Goal: Navigation & Orientation: Find specific page/section

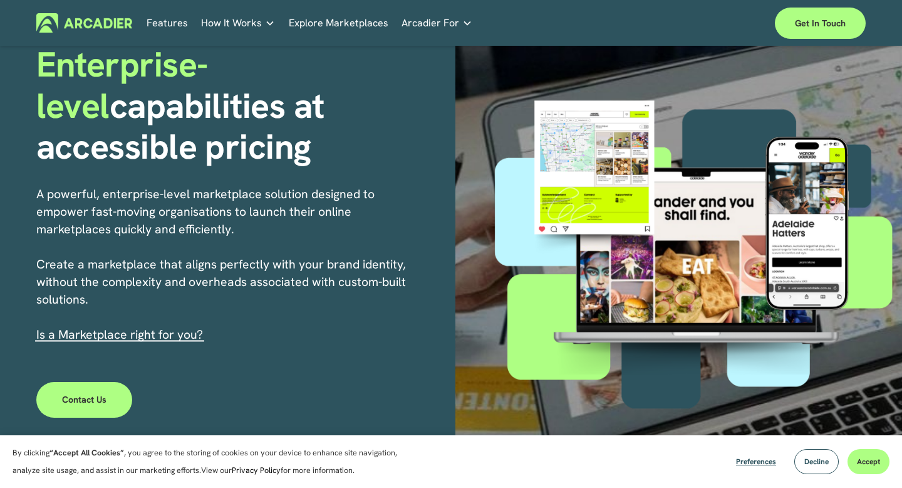
scroll to position [117, 0]
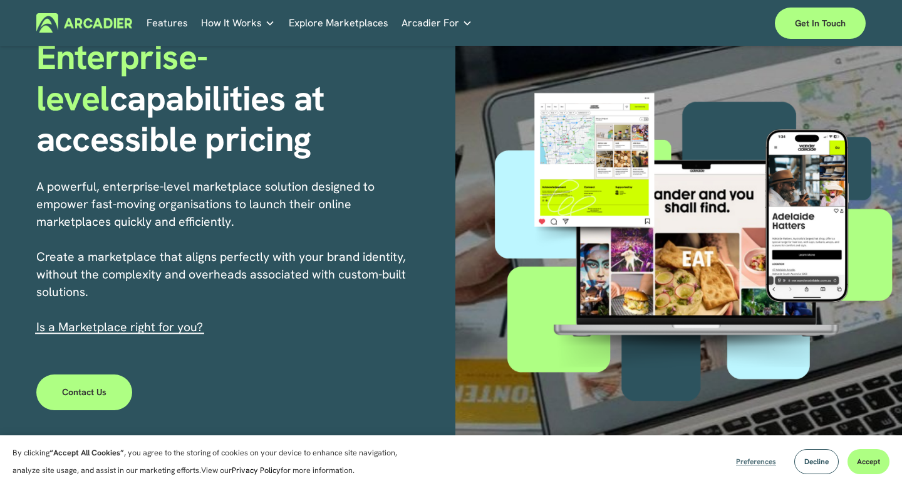
click at [763, 465] on span "Preferences" at bounding box center [756, 461] width 40 height 10
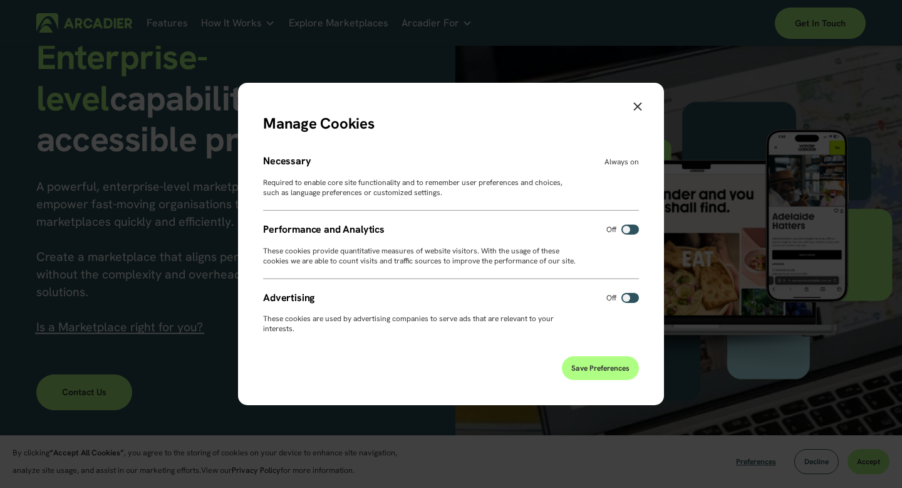
click at [637, 102] on icon "Close" at bounding box center [638, 106] width 8 height 8
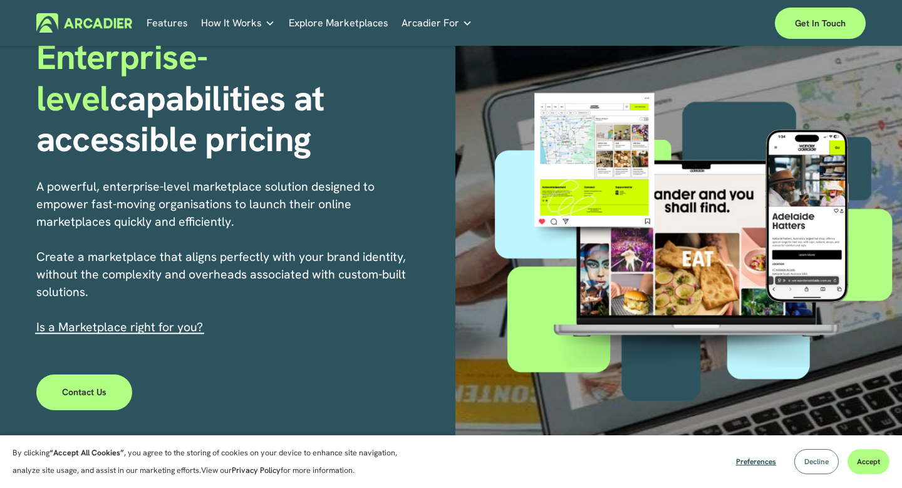
click at [816, 464] on span "Decline" at bounding box center [817, 461] width 24 height 10
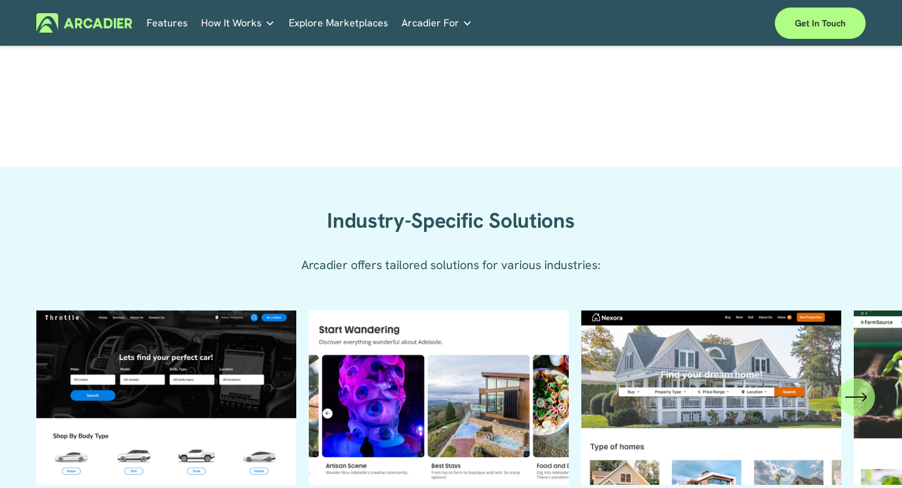
scroll to position [1365, 0]
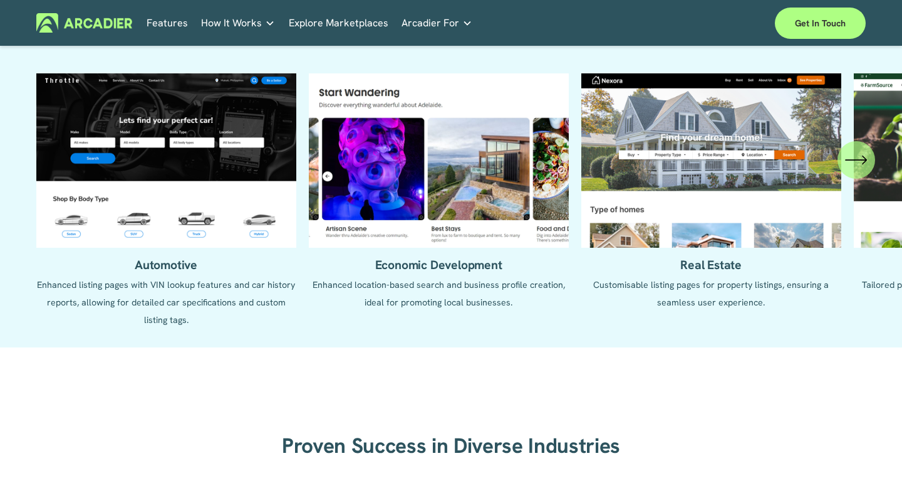
click at [860, 161] on icon "\a \a \a Next\a \a" at bounding box center [856, 160] width 23 height 23
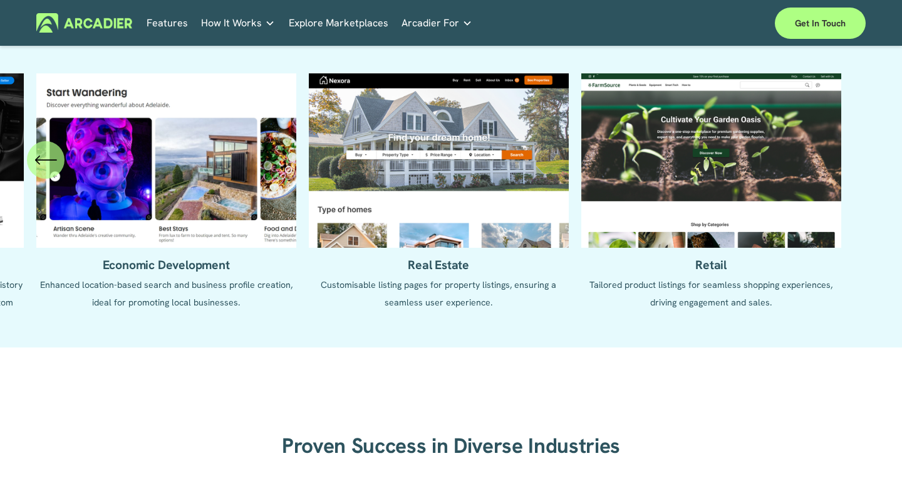
click at [741, 171] on ul "Automotive Enhanced listing pages with VIN lookup features and car history repo…" at bounding box center [451, 200] width 830 height 255
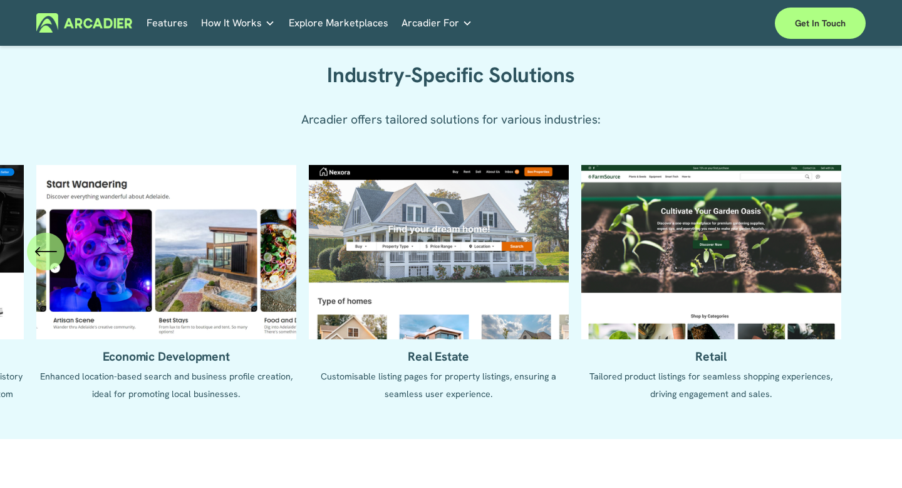
scroll to position [1266, 0]
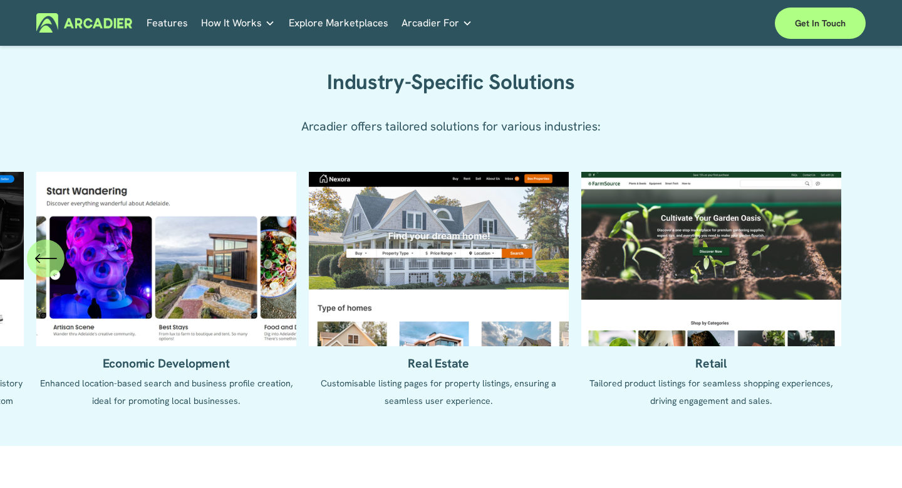
click at [724, 247] on ul "Automotive Enhanced listing pages with VIN lookup features and car history repo…" at bounding box center [451, 299] width 830 height 255
click at [0, 0] on link "Retail Marketplaces Whatever you are offering to your customer, we bring it all…" at bounding box center [0, 0] width 0 height 0
